Goal: Information Seeking & Learning: Find contact information

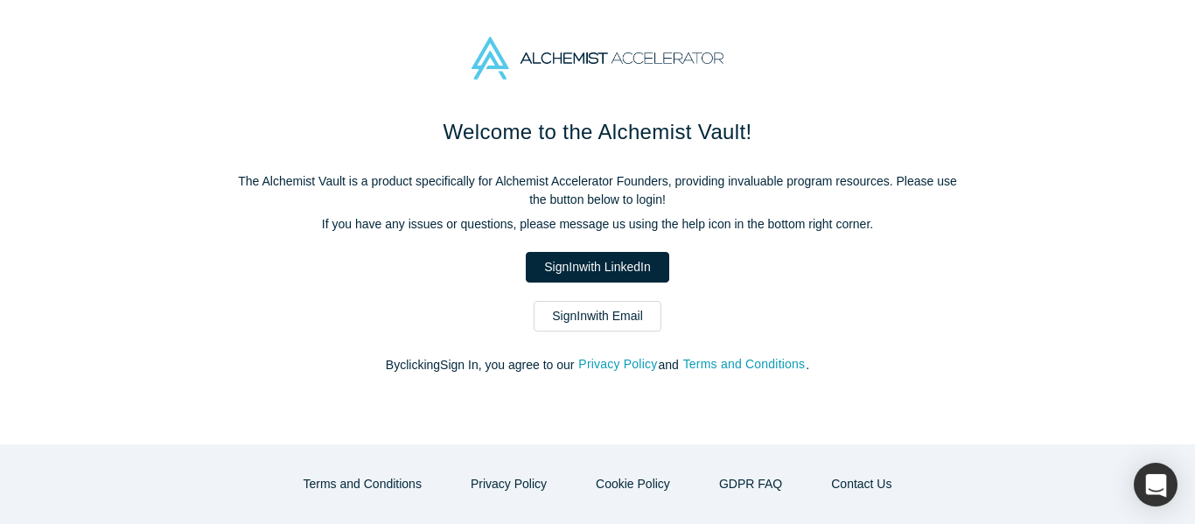
click at [572, 321] on link "Sign In with Email" at bounding box center [598, 316] width 128 height 31
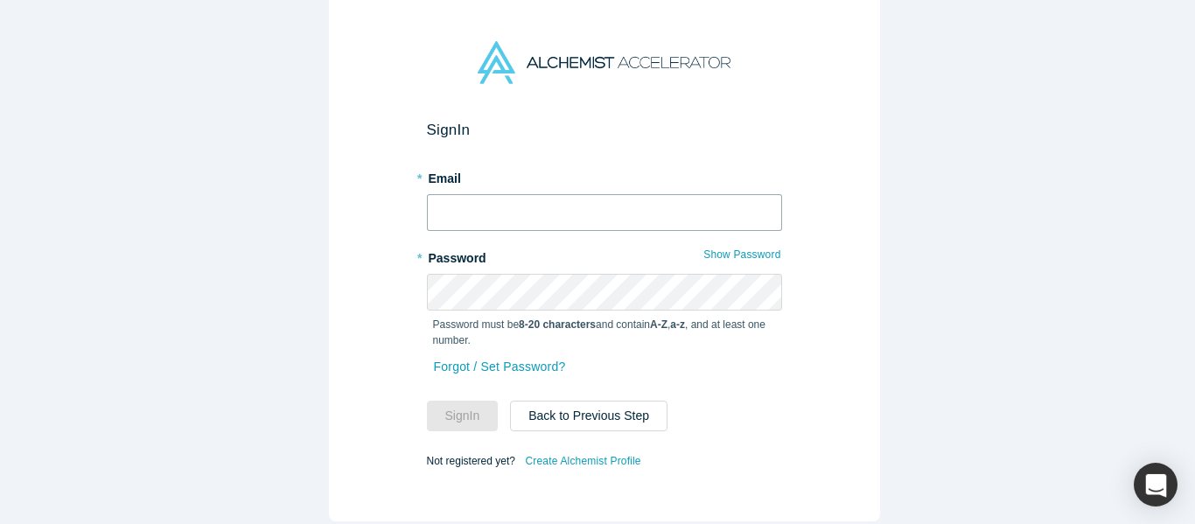
click at [513, 208] on input "text" at bounding box center [604, 212] width 355 height 37
click at [437, 209] on input "text" at bounding box center [604, 212] width 355 height 37
type input "mich@alchemistaccelerator.com"
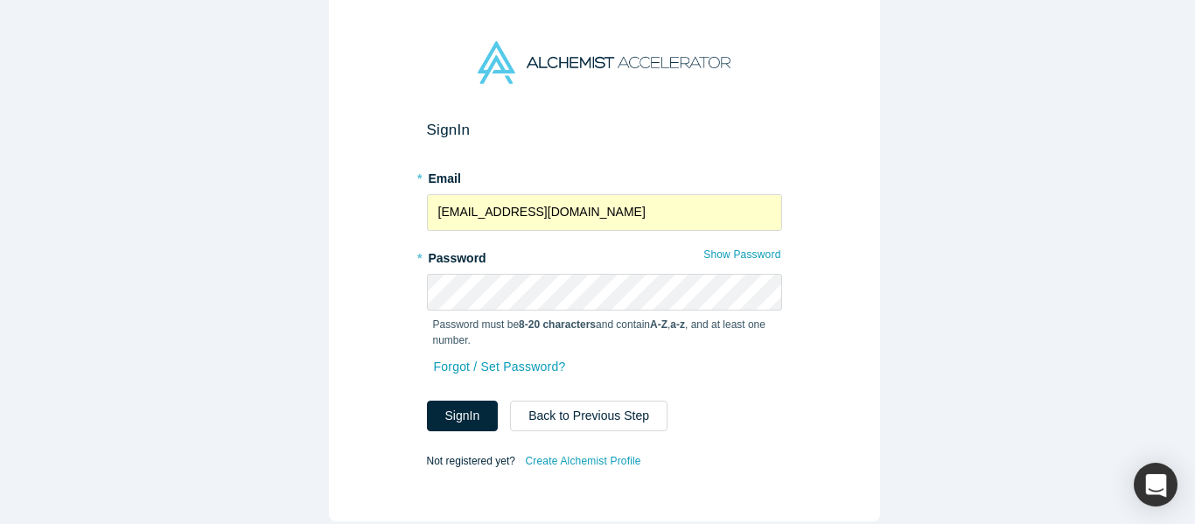
click at [480, 431] on form "Sign In * Email mich@alchemistaccelerator.com * Password Show Password Password…" at bounding box center [604, 297] width 355 height 352
click at [449, 401] on button "Sign In" at bounding box center [463, 416] width 72 height 31
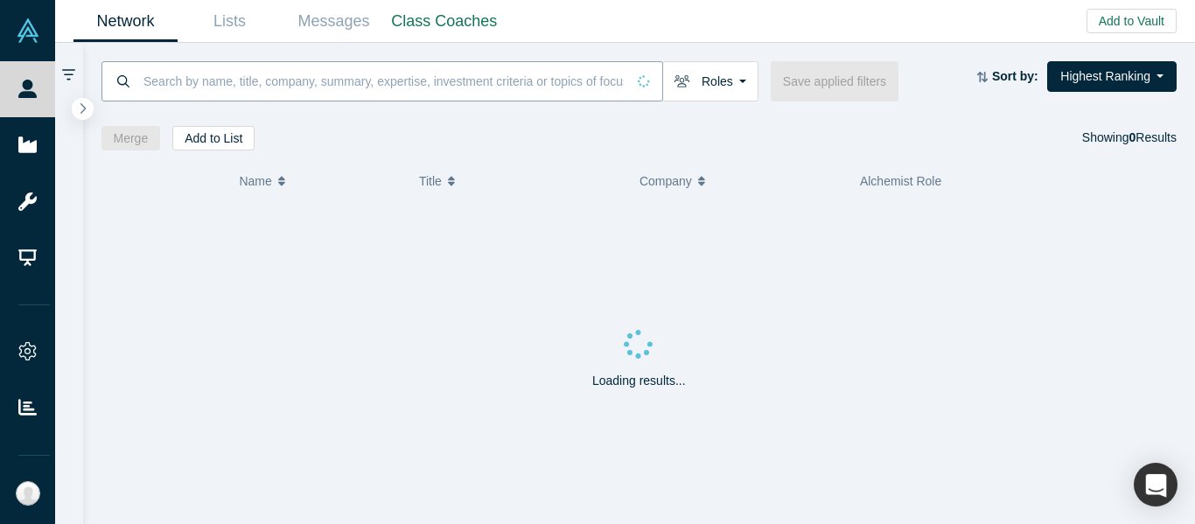
click at [270, 80] on input at bounding box center [384, 80] width 484 height 41
paste input "aida@legitify.eu"
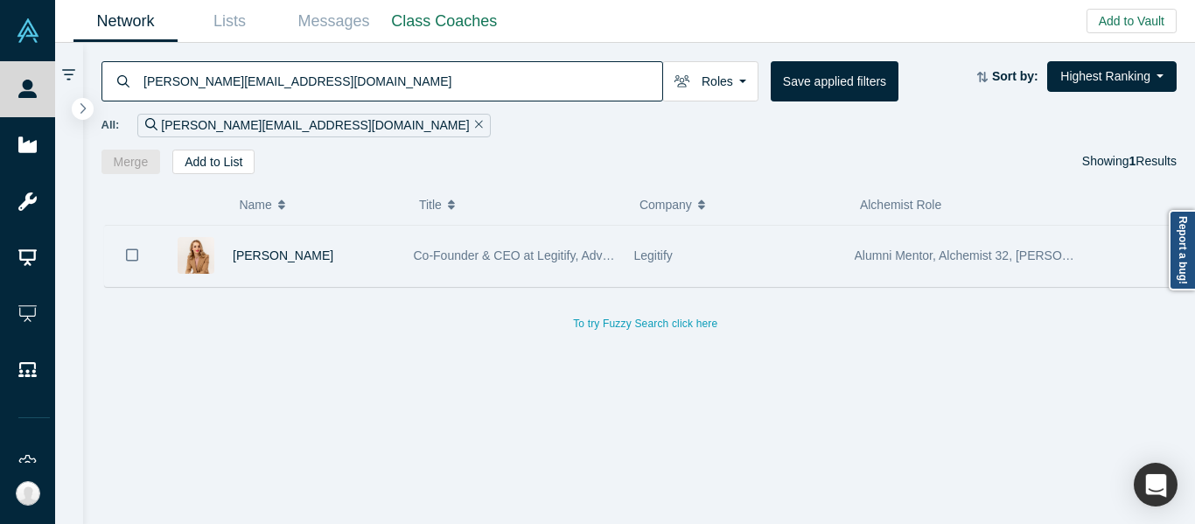
click at [539, 283] on div "Co-Founder & CEO at Legitify, Advisor, Mentor, Angel Investor" at bounding box center [515, 256] width 202 height 60
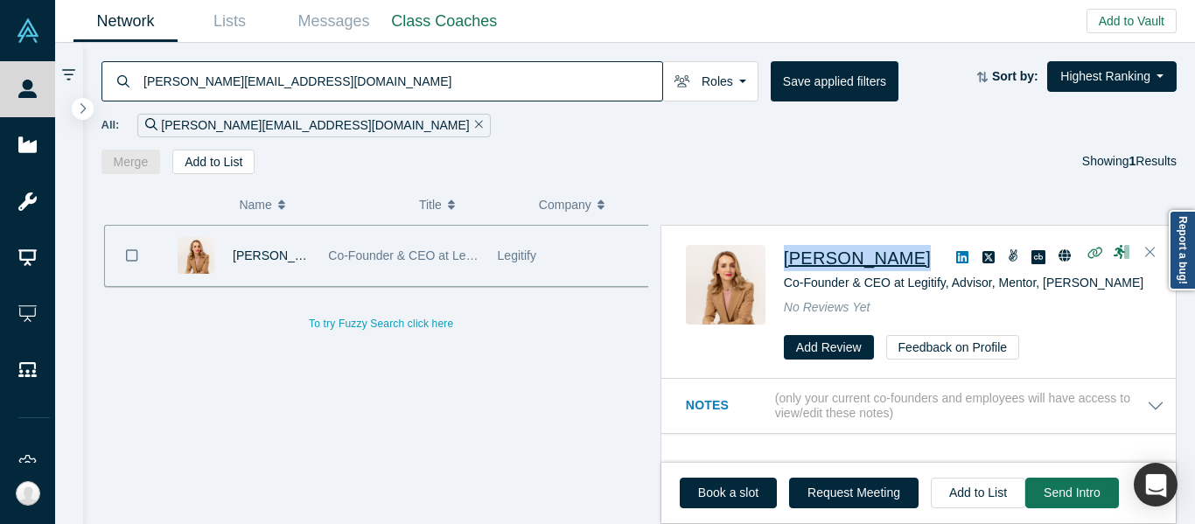
drag, startPoint x: 869, startPoint y: 256, endPoint x: 784, endPoint y: 269, distance: 85.7
click at [786, 269] on div "Aida Lutaj" at bounding box center [967, 258] width 367 height 26
copy div "Aida Lutaj"
click at [825, 265] on span "Aida Lutaj" at bounding box center [857, 257] width 147 height 19
click at [296, 96] on input "aida@legitify.eu" at bounding box center [402, 80] width 520 height 41
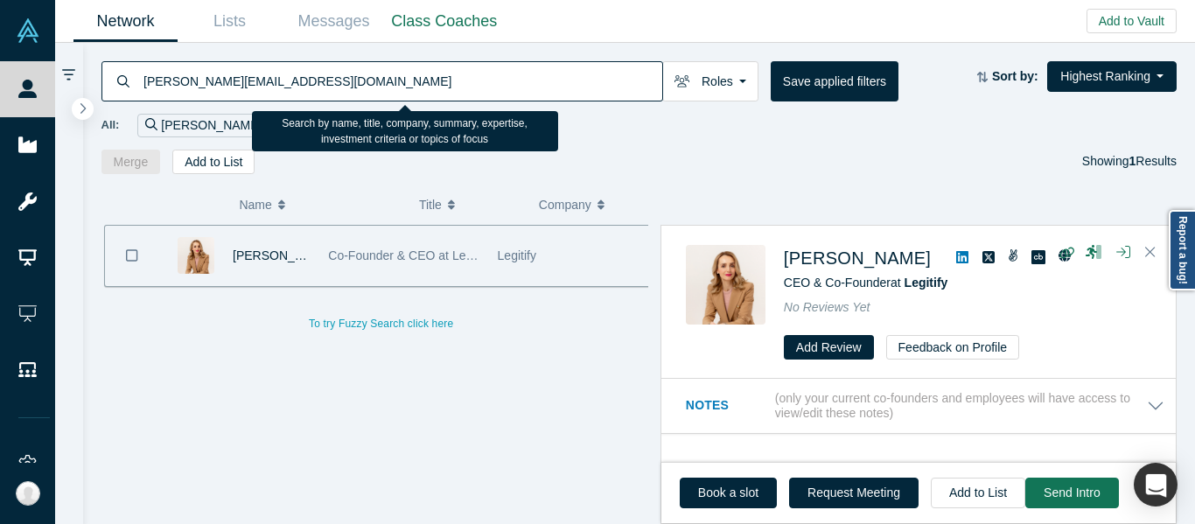
paste input ".trueger@gmail.com"
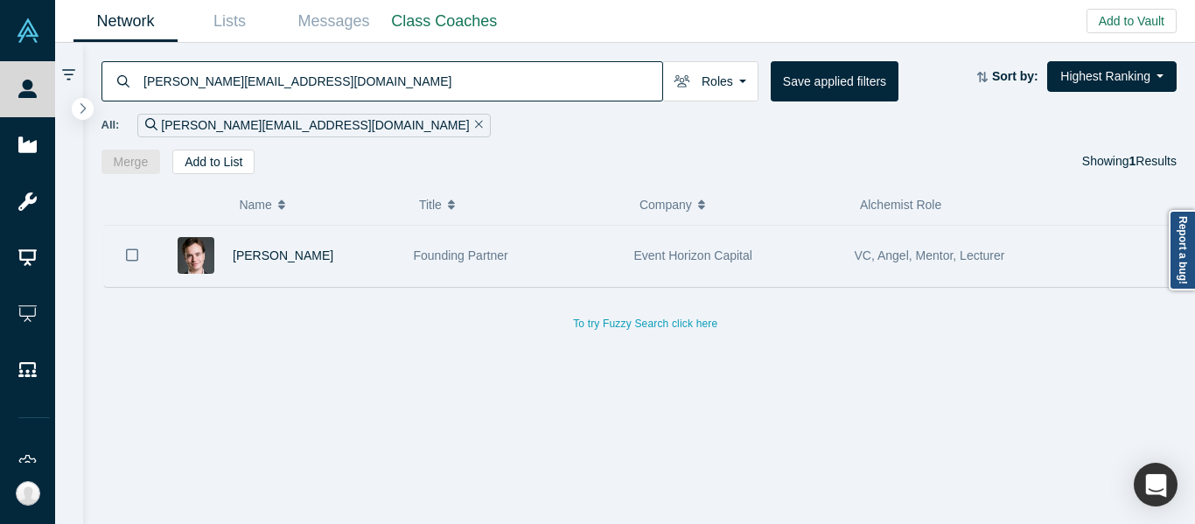
click at [537, 265] on div "Founding Partner" at bounding box center [515, 256] width 202 height 60
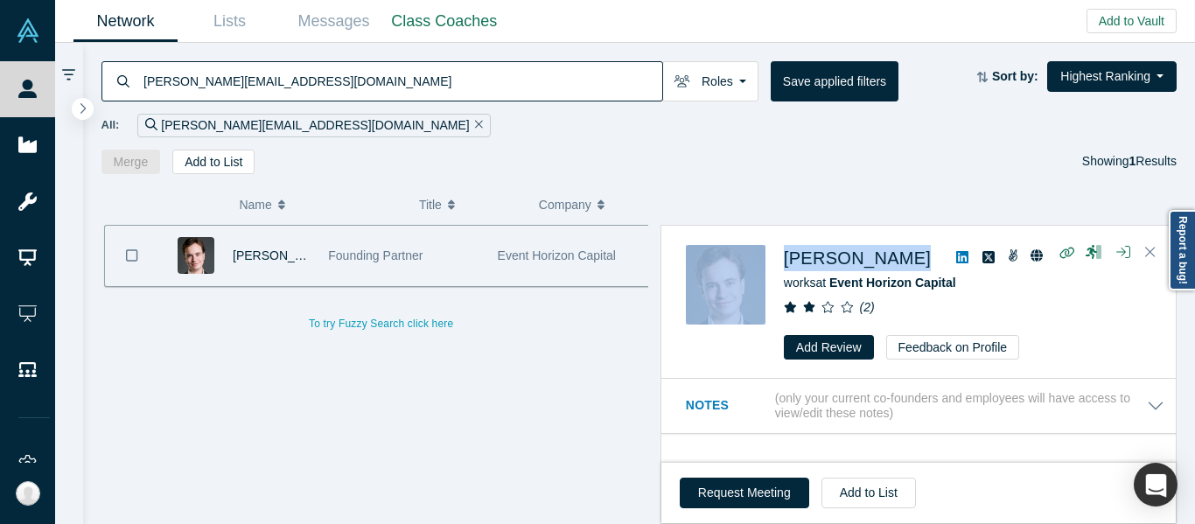
drag, startPoint x: 921, startPoint y: 258, endPoint x: 772, endPoint y: 260, distance: 149.6
click at [772, 260] on div "Alastair Trueger works at Event Horizon Capital ( 2 ) Add Review Feedback on Pr…" at bounding box center [922, 302] width 472 height 115
copy div "Alastair Trueger"
click at [833, 262] on span "Alastair Trueger" at bounding box center [857, 257] width 147 height 19
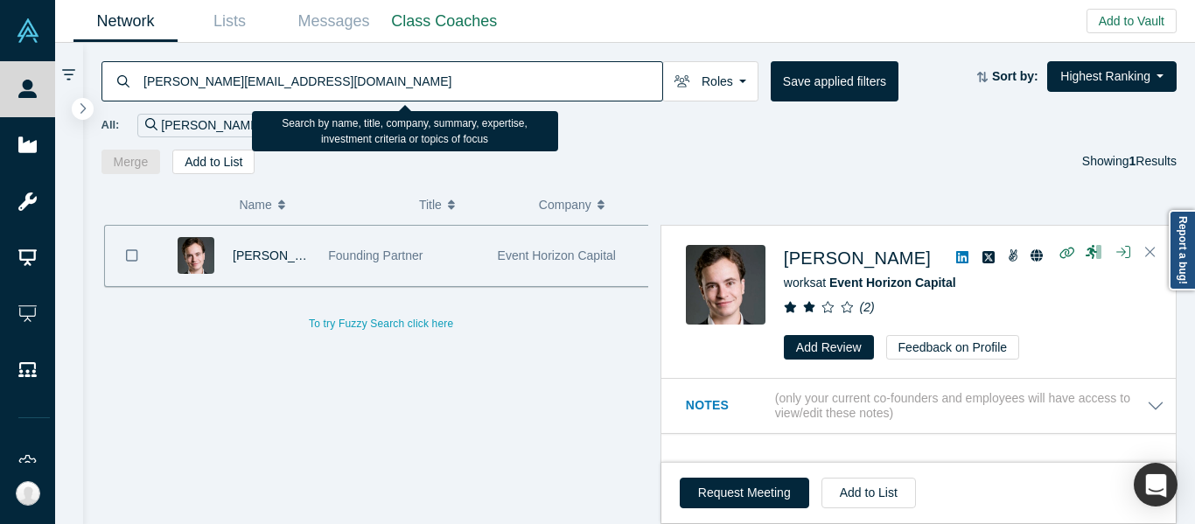
click at [436, 66] on input "a.trueger@gmail.com" at bounding box center [402, 80] width 520 height 41
paste input "madelyn@dynamo.vc"
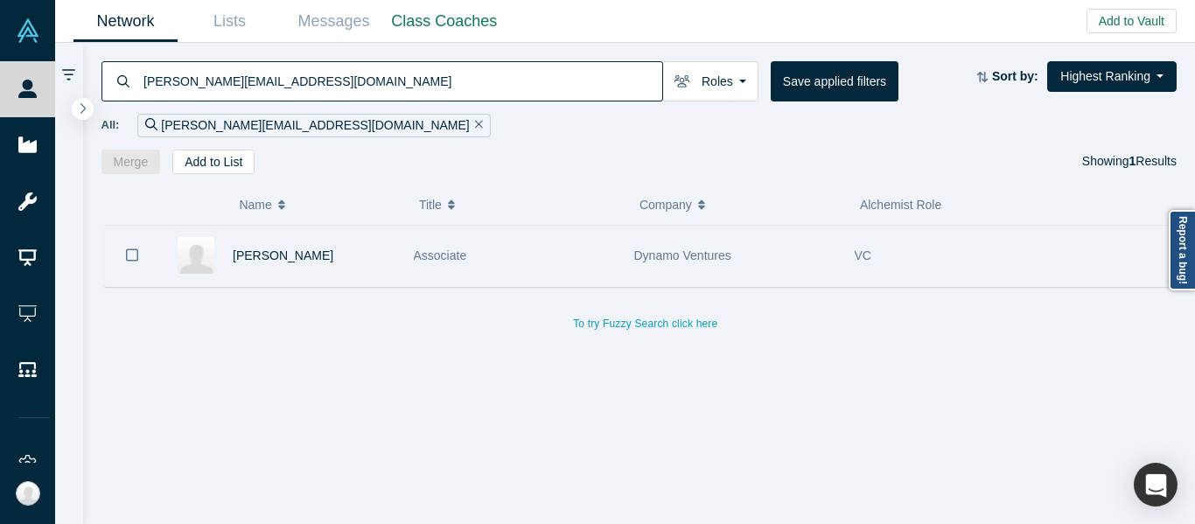
click at [575, 262] on div "Associate" at bounding box center [515, 256] width 202 height 60
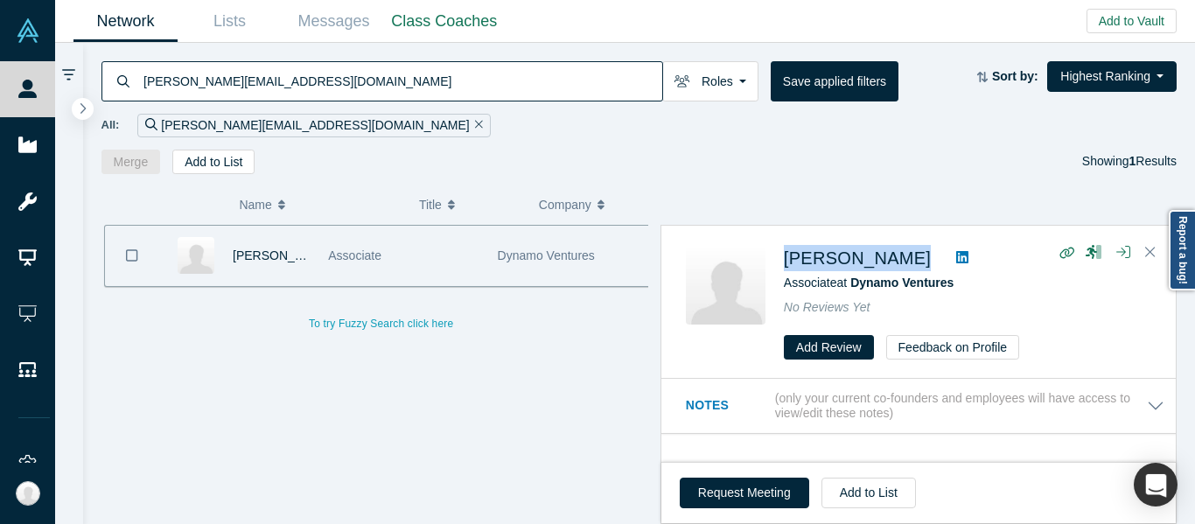
drag, startPoint x: 933, startPoint y: 262, endPoint x: 774, endPoint y: 264, distance: 158.3
click at [776, 264] on div "Madelyn O'Farrell Associate at Dynamo Ventures No Reviews Yet Add Review Feedba…" at bounding box center [922, 302] width 472 height 115
copy div "Madelyn O'Farrell"
click at [841, 267] on span "Madelyn O'Farrell" at bounding box center [857, 257] width 147 height 19
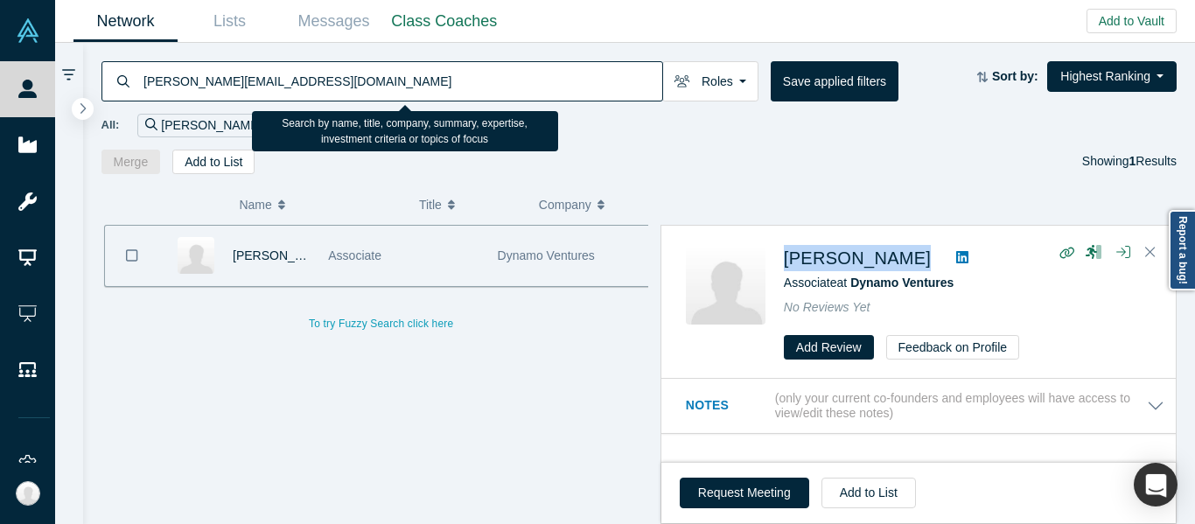
drag, startPoint x: 335, startPoint y: 93, endPoint x: 338, endPoint y: 81, distance: 11.7
click at [337, 87] on input "madelyn@dynamo.vc" at bounding box center [402, 80] width 520 height 41
paste input "[PERSON_NAME][EMAIL_ADDRESS][DOMAIN_NAME]"
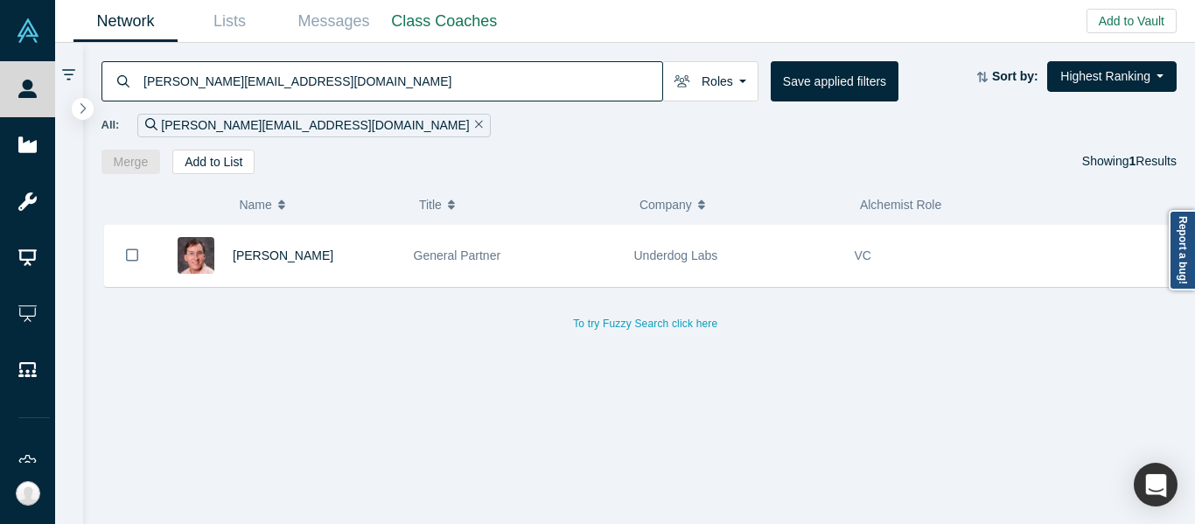
click at [656, 281] on div "Underdog Labs" at bounding box center [735, 256] width 202 height 60
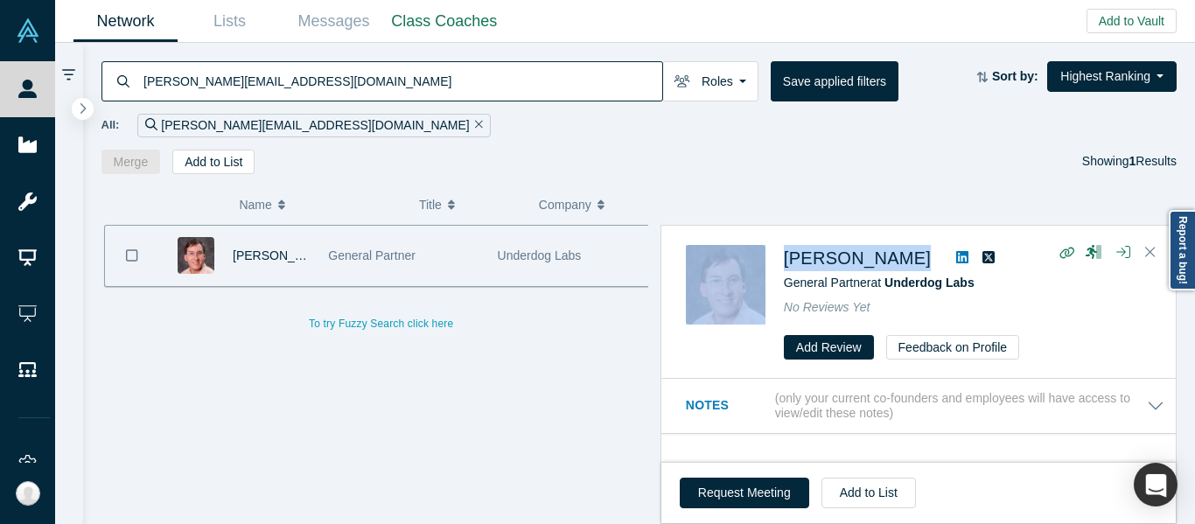
drag, startPoint x: 888, startPoint y: 256, endPoint x: 767, endPoint y: 263, distance: 120.9
click at [767, 263] on div "Alex Chang General Partner at Underdog Labs No Reviews Yet Add Review Feedback …" at bounding box center [922, 302] width 472 height 115
copy div "[PERSON_NAME]"
click at [816, 248] on span "[PERSON_NAME]" at bounding box center [857, 257] width 147 height 19
click at [332, 69] on input "[PERSON_NAME][EMAIL_ADDRESS][DOMAIN_NAME]" at bounding box center [402, 80] width 520 height 41
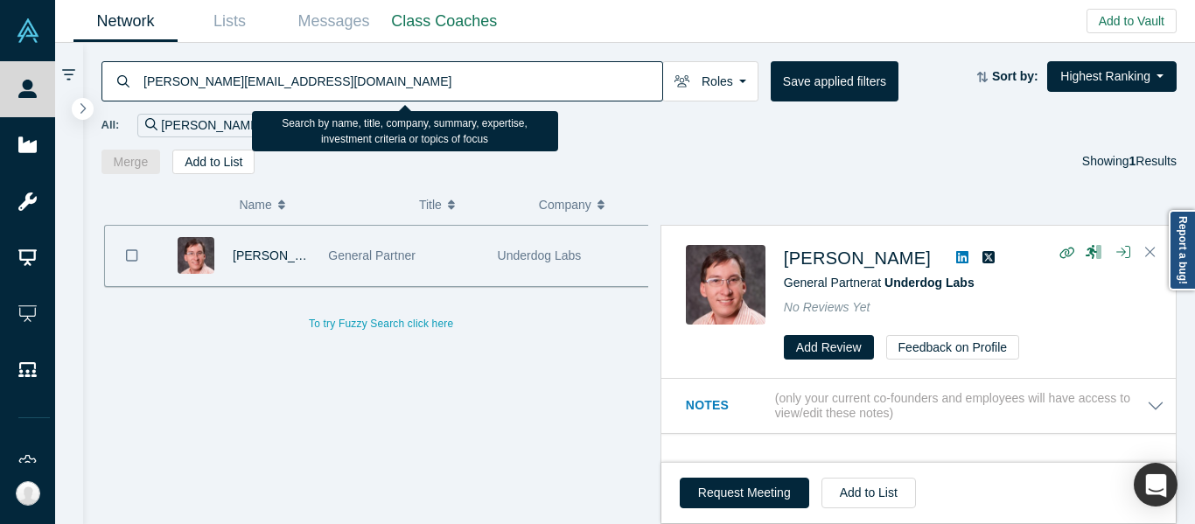
paste input "ida@legitify.eu"
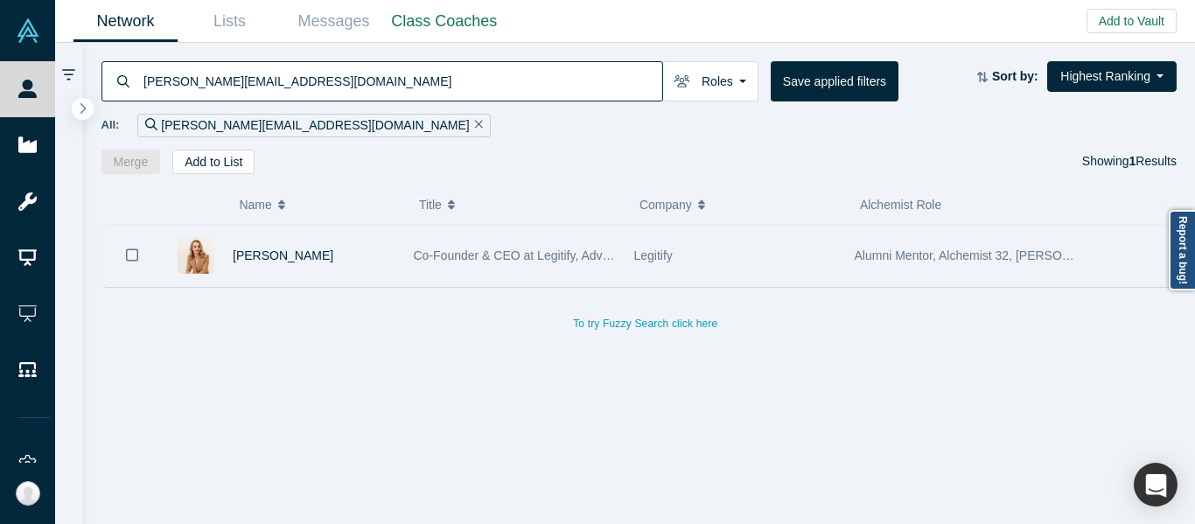
click at [507, 262] on span "Co-Founder & CEO at Legitify, Advisor, Mentor, Angel Investor" at bounding box center [594, 255] width 360 height 14
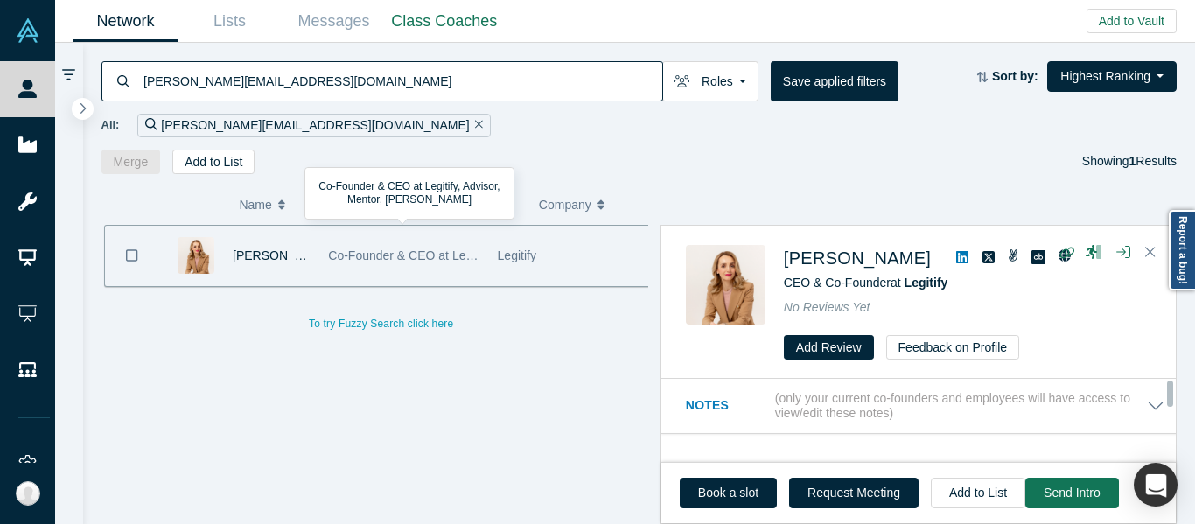
scroll to position [87, 0]
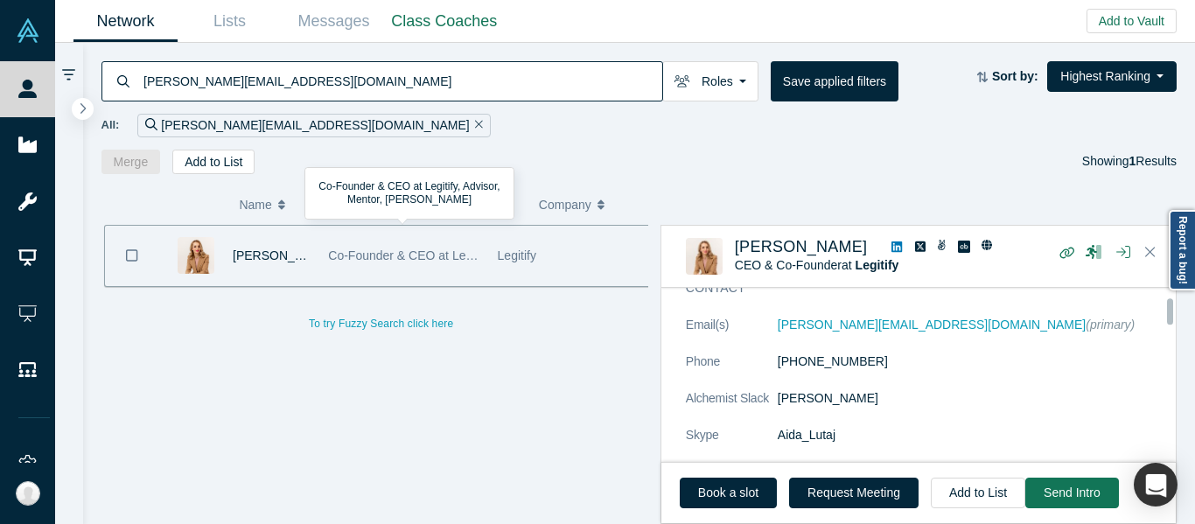
drag, startPoint x: 881, startPoint y: 361, endPoint x: 747, endPoint y: 357, distance: 133.9
click at [747, 357] on dl "Email(s) aida@legitify.eu (primary) Phone +46 73 915 49 25 Alchemist Slack Aida…" at bounding box center [925, 389] width 479 height 147
copy dl "+46 73 915 49 25"
click at [282, 74] on input "aida@legitify.eu" at bounding box center [402, 80] width 520 height 41
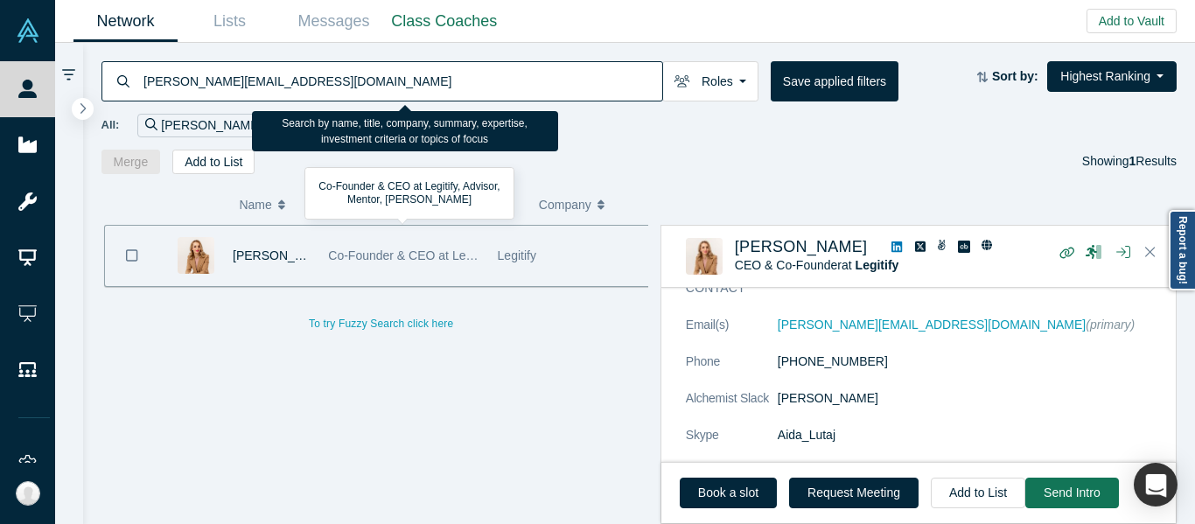
paste input "lex@underdoglabs.io"
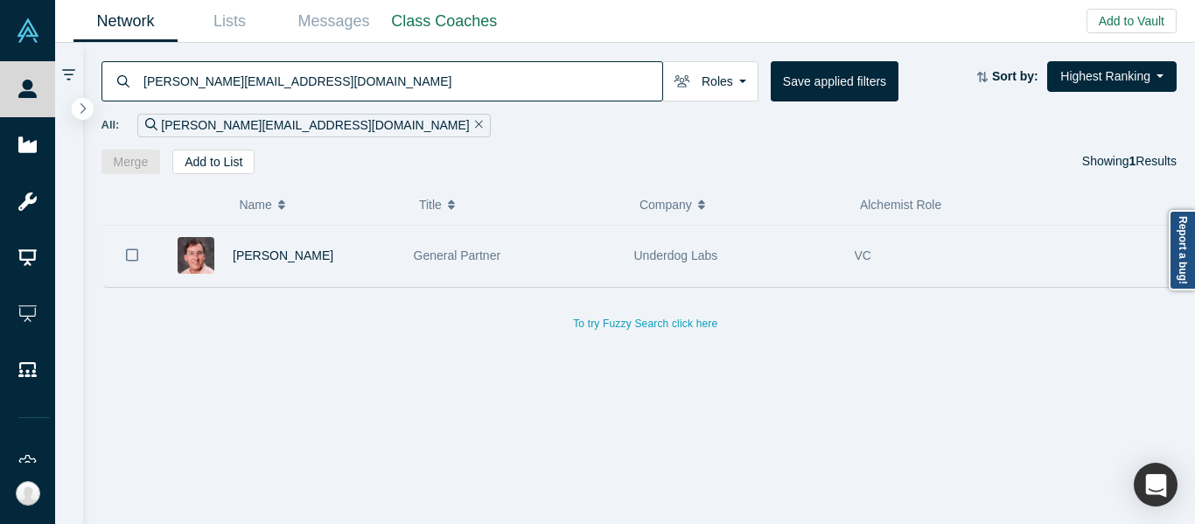
click at [558, 247] on div "General Partner" at bounding box center [515, 256] width 202 height 60
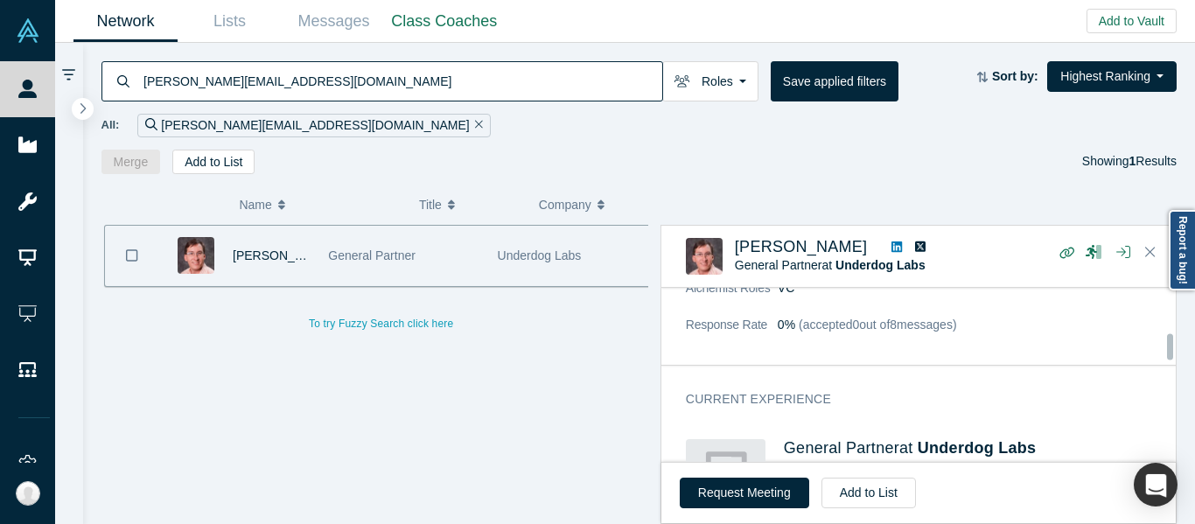
scroll to position [350, 0]
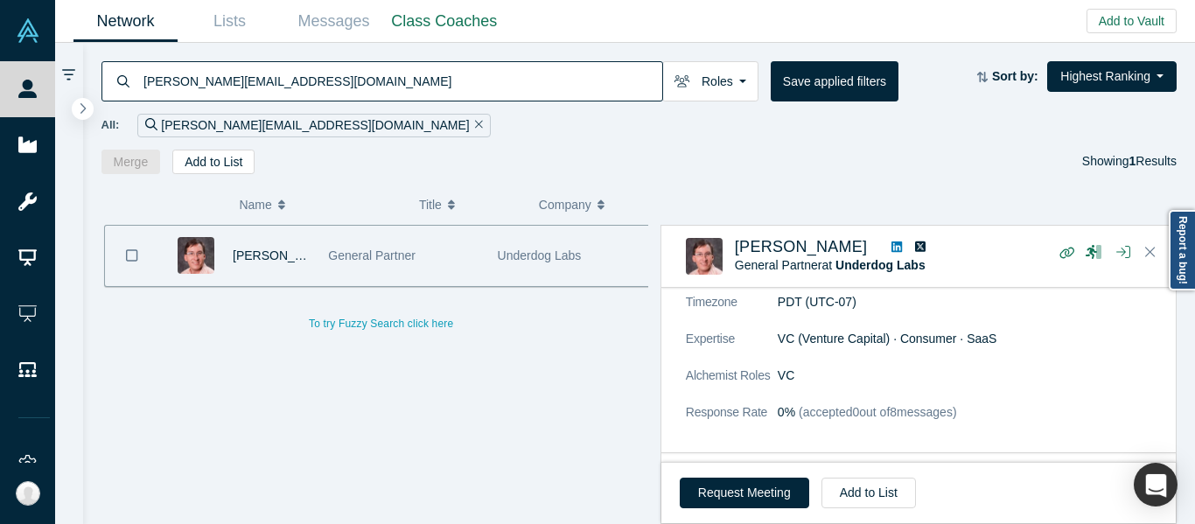
click at [361, 117] on div "All: alex@underdoglabs.io" at bounding box center [639, 126] width 1076 height 24
click at [328, 83] on input "[PERSON_NAME][EMAIL_ADDRESS][DOMAIN_NAME]" at bounding box center [402, 80] width 520 height 41
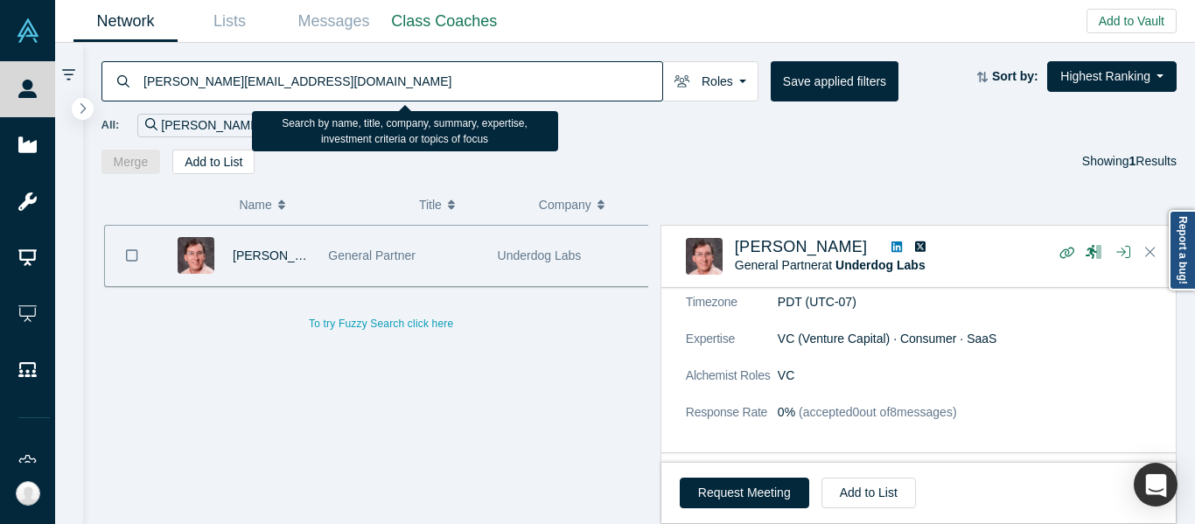
paste input ".trueger@gmail.com"
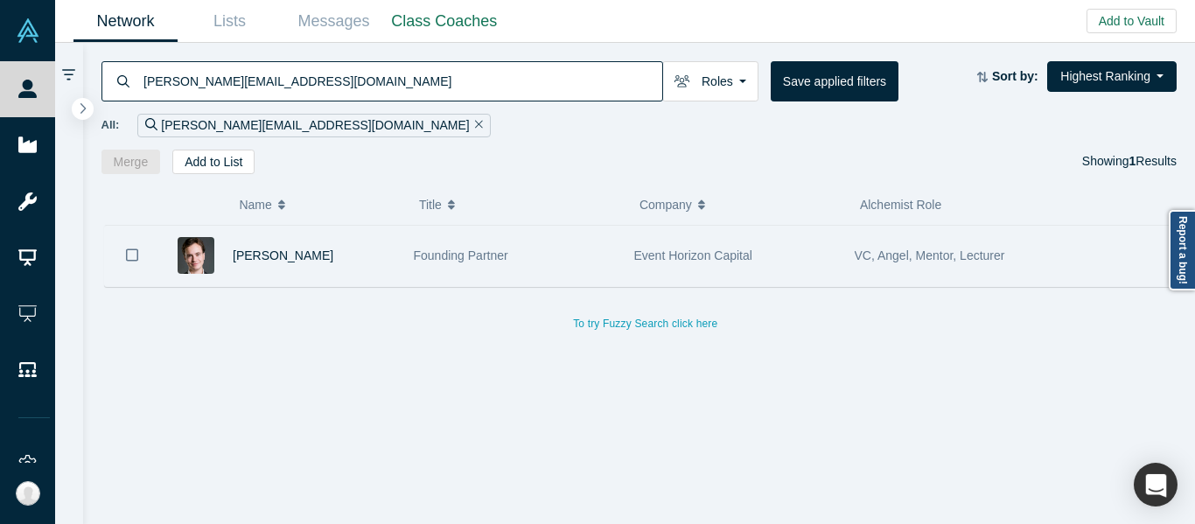
click at [562, 241] on div "Founding Partner" at bounding box center [515, 256] width 202 height 60
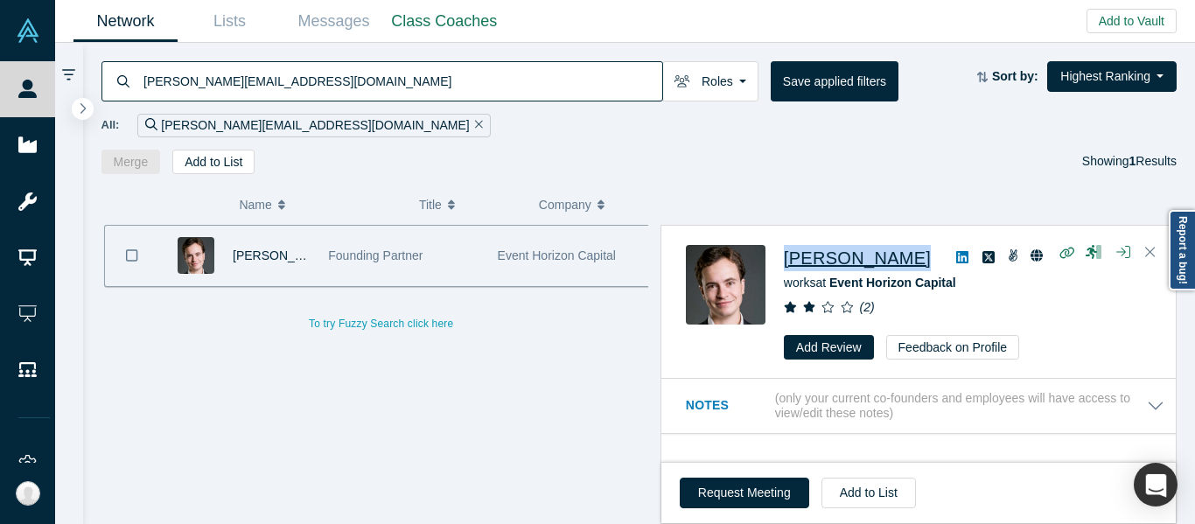
drag, startPoint x: 920, startPoint y: 259, endPoint x: 786, endPoint y: 248, distance: 135.2
click at [786, 248] on div "Alastair Trueger" at bounding box center [967, 258] width 367 height 26
copy div "Alastair Trueger"
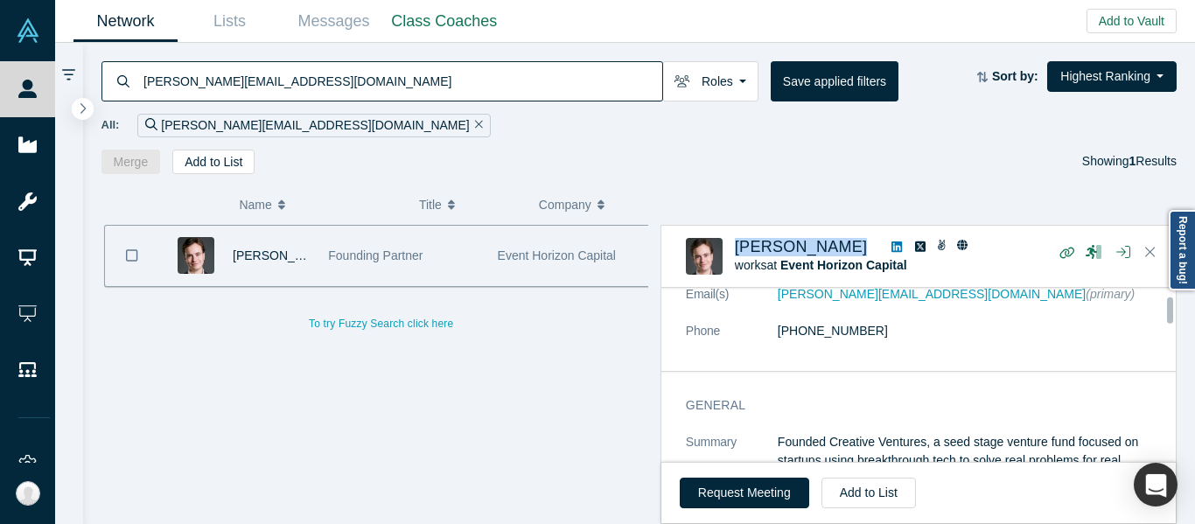
scroll to position [87, 0]
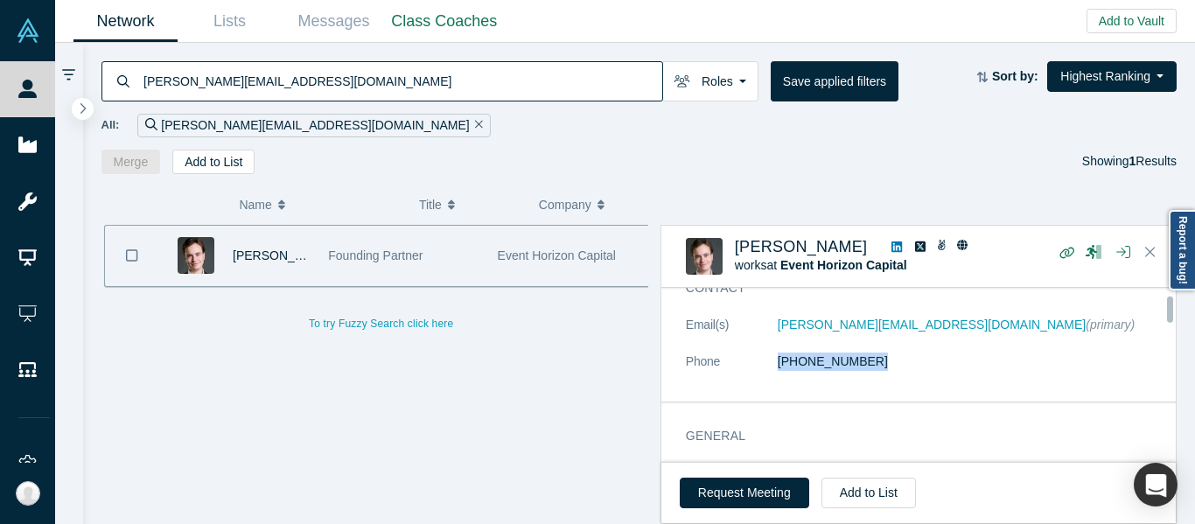
drag, startPoint x: 897, startPoint y: 369, endPoint x: 755, endPoint y: 358, distance: 142.2
click at [756, 358] on dl "Email(s) a.trueger@gmail.com (primary) Phone (415) 707-9406" at bounding box center [925, 352] width 479 height 73
copy dl "(415) 707-9406"
click at [328, 87] on input "a.trueger@gmail.com" at bounding box center [402, 80] width 520 height 41
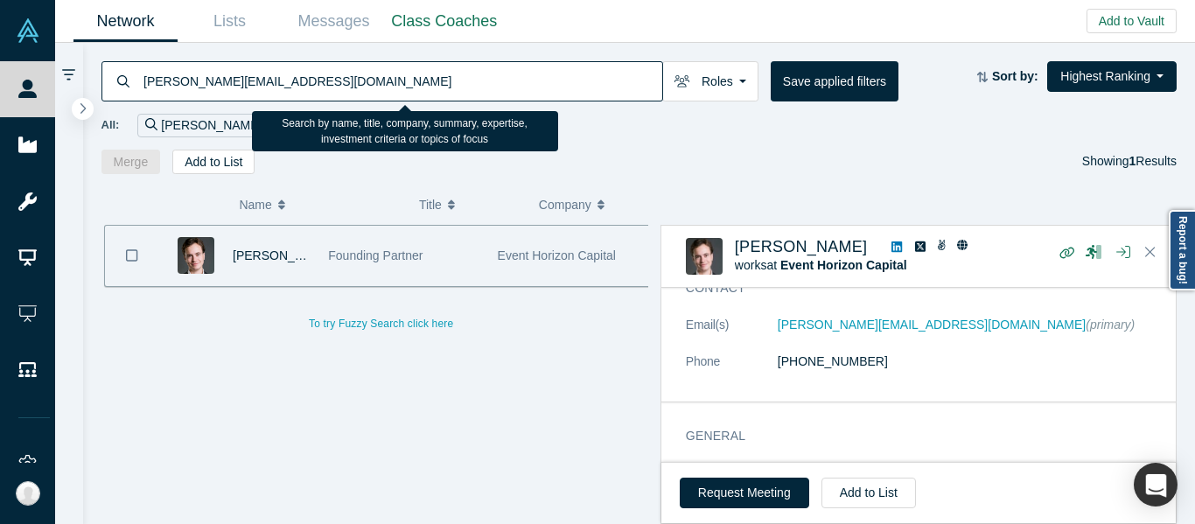
paste input "madelyn@dynamo.vc"
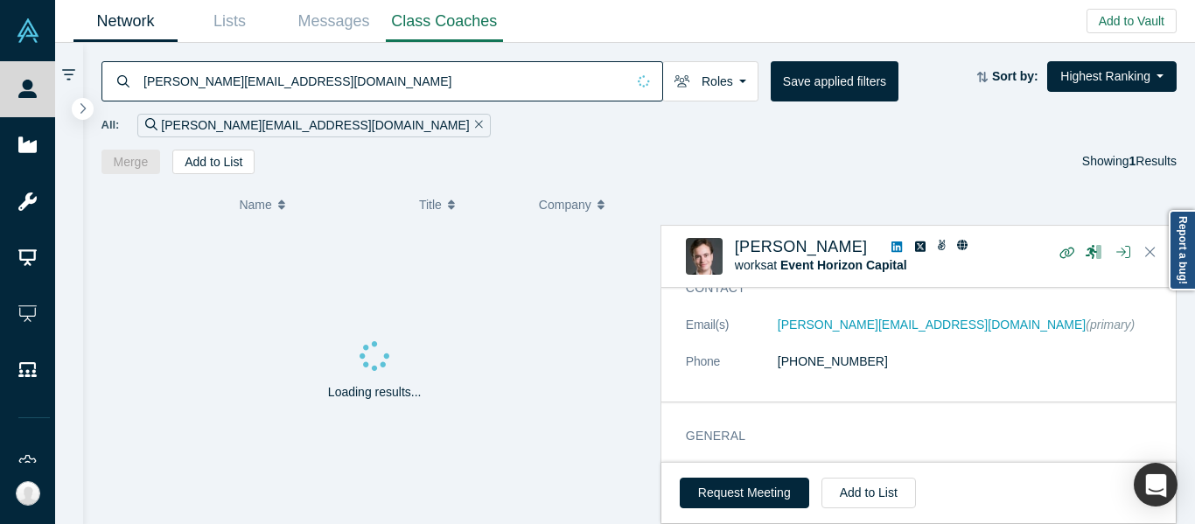
type input "madelyn@dynamo.vc"
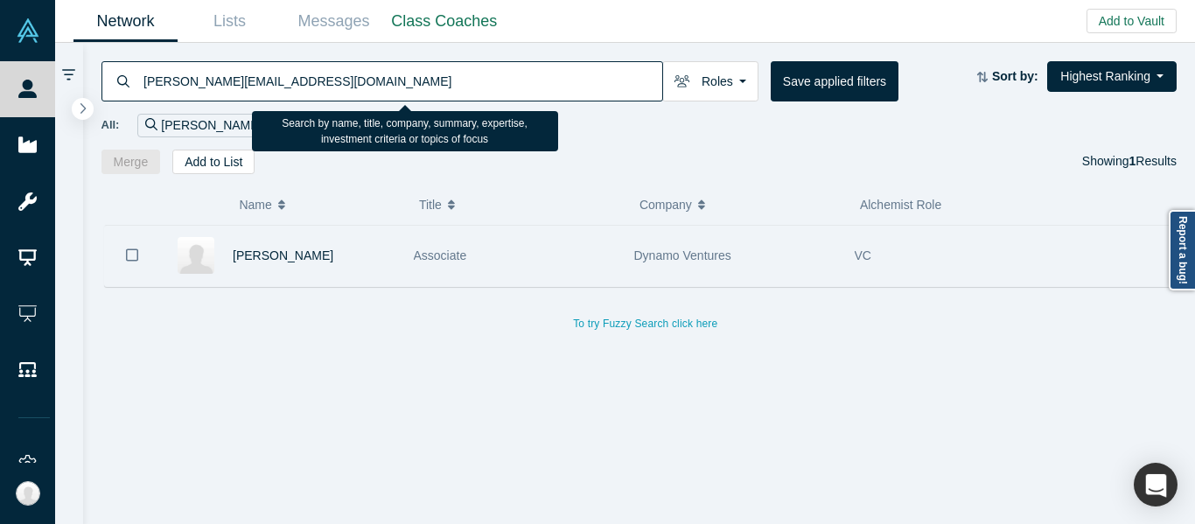
click at [557, 250] on div "Associate" at bounding box center [515, 256] width 202 height 60
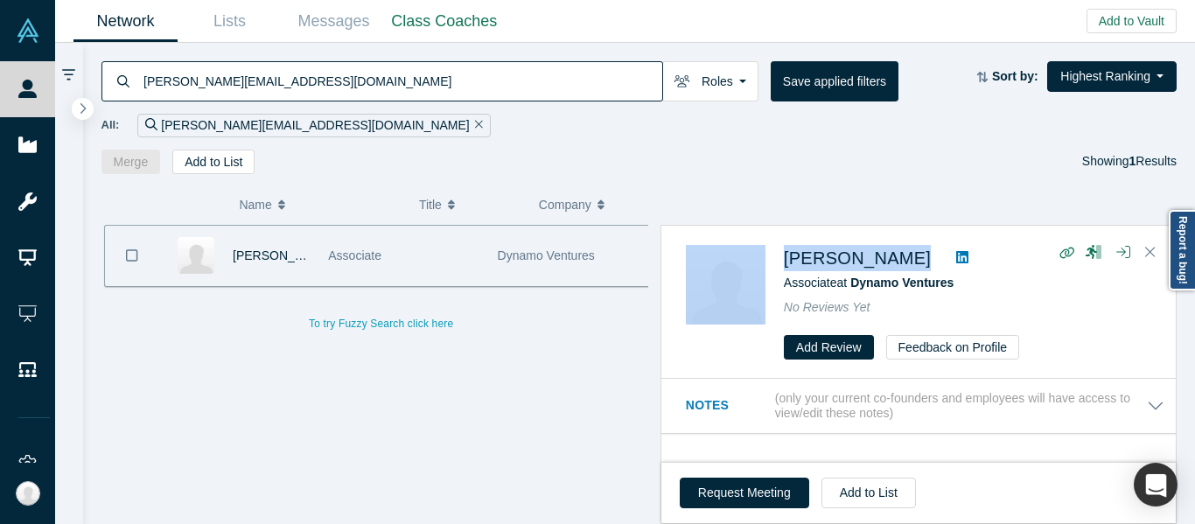
drag, startPoint x: 932, startPoint y: 254, endPoint x: 766, endPoint y: 249, distance: 165.4
click at [766, 249] on div "Madelyn O'Farrell Associate at Dynamo Ventures No Reviews Yet Add Review Feedba…" at bounding box center [922, 302] width 472 height 115
copy div "Madelyn O'Farrell"
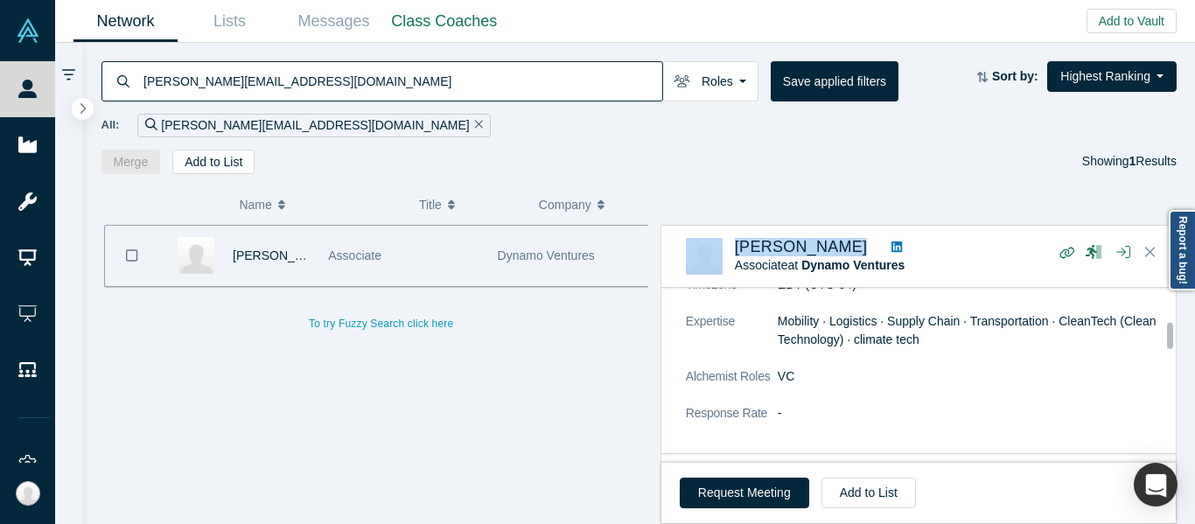
scroll to position [350, 0]
